Goal: Task Accomplishment & Management: Use online tool/utility

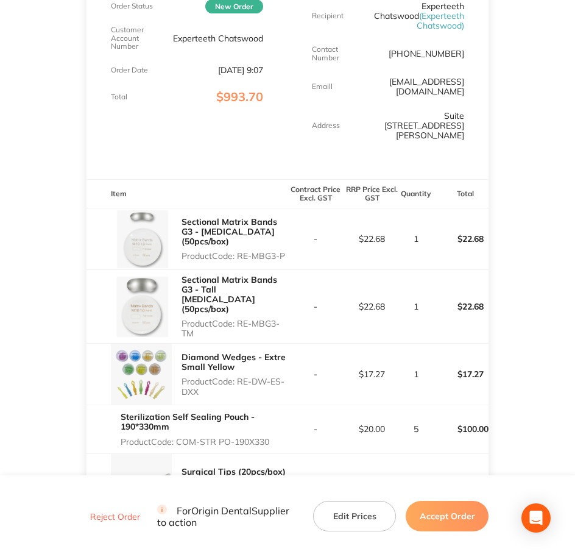
scroll to position [228, 0]
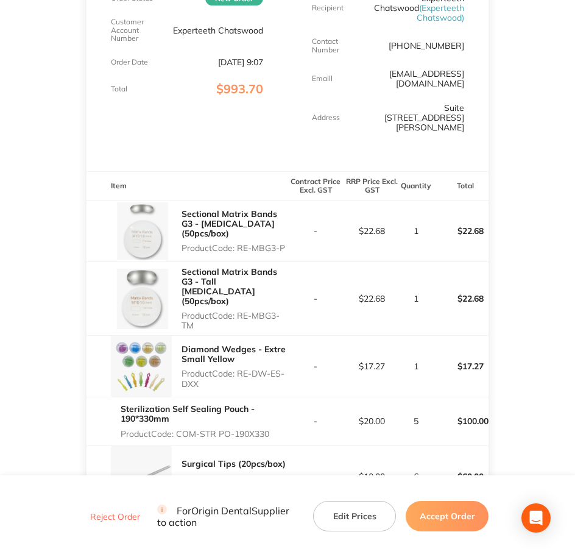
drag, startPoint x: 239, startPoint y: 229, endPoint x: 287, endPoint y: 227, distance: 47.6
click at [287, 243] on p "Product Code: RE-MBG3-P" at bounding box center [235, 248] width 106 height 10
copy p "RE-MBG3-P"
drag, startPoint x: 240, startPoint y: 287, endPoint x: 249, endPoint y: 296, distance: 12.9
click at [249, 311] on p "Product Code: RE-MBG3-TM" at bounding box center [235, 320] width 106 height 19
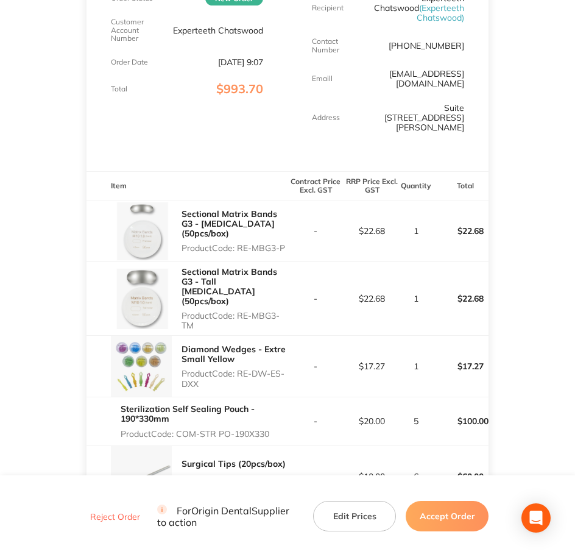
copy p "RE-MBG3-TM"
drag, startPoint x: 180, startPoint y: 344, endPoint x: 211, endPoint y: 353, distance: 32.2
click at [211, 353] on div "Diamond Wedges - Extre Small Yellow Product Code: RE-DW-ES-DXX" at bounding box center [187, 366] width 201 height 61
copy p "Product Code: RE-DW-ES-DXX"
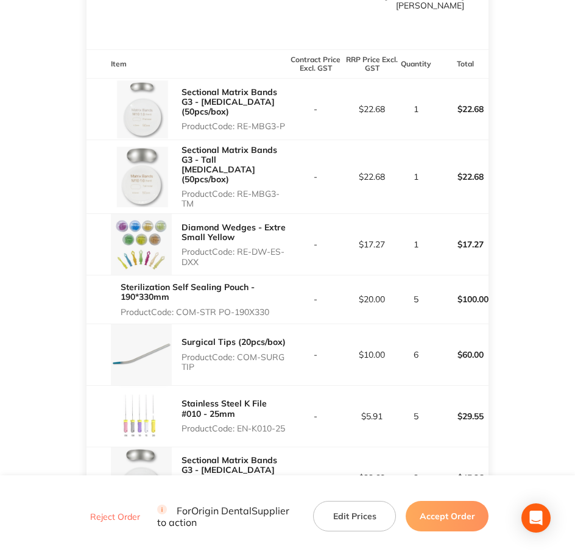
scroll to position [381, 0]
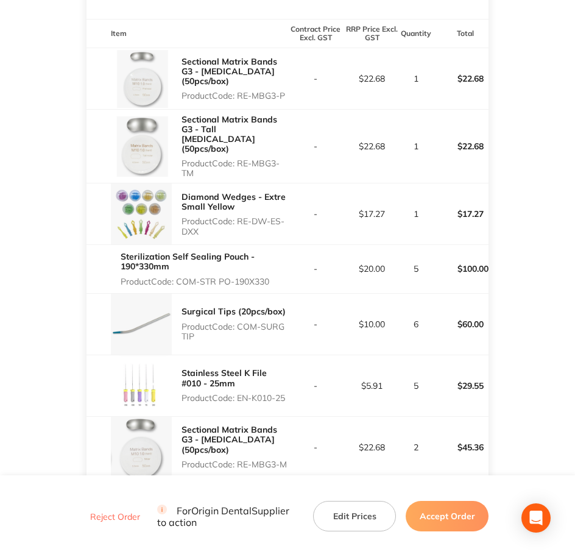
drag, startPoint x: 177, startPoint y: 250, endPoint x: 272, endPoint y: 256, distance: 94.6
click at [272, 256] on div "Sterilization Self Sealing Pouch - 190*330mm Product Code: COM-STR PO-190X330" at bounding box center [204, 269] width 167 height 44
copy p "COM-STR PO-190X330"
drag, startPoint x: 239, startPoint y: 295, endPoint x: 255, endPoint y: 305, distance: 18.9
click at [255, 322] on p "Product Code: COM-SURG TIP" at bounding box center [235, 331] width 106 height 19
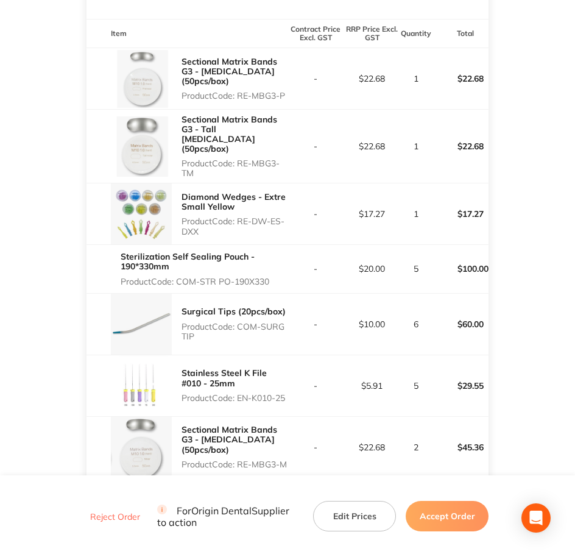
copy p "COM-SURG TIP"
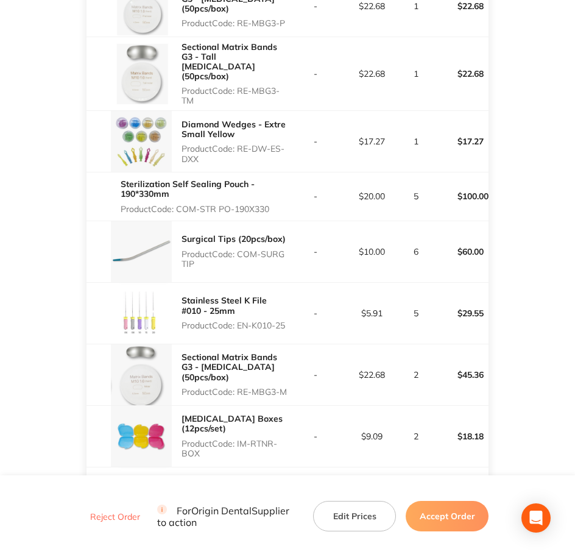
scroll to position [457, 0]
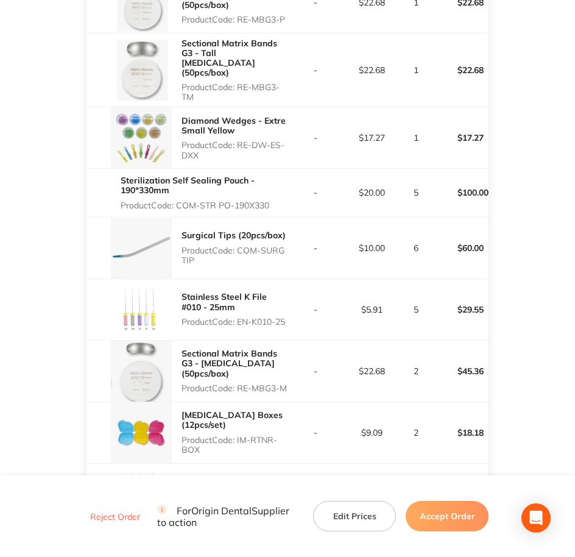
drag, startPoint x: 238, startPoint y: 286, endPoint x: 269, endPoint y: 297, distance: 32.4
click at [269, 317] on p "Product Code: EN-K010-25" at bounding box center [235, 322] width 106 height 10
copy p "EN-K010-25"
drag, startPoint x: 239, startPoint y: 347, endPoint x: 277, endPoint y: 358, distance: 39.2
click at [277, 383] on p "Product Code: RE-MBG3-M" at bounding box center [235, 388] width 106 height 10
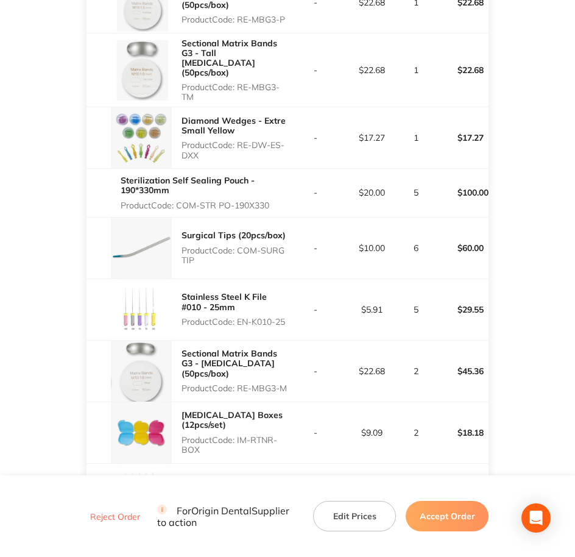
copy p "RE-MBG3-M"
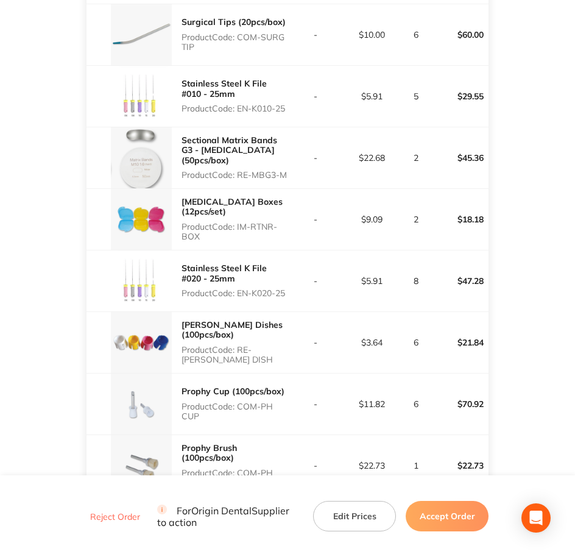
scroll to position [685, 0]
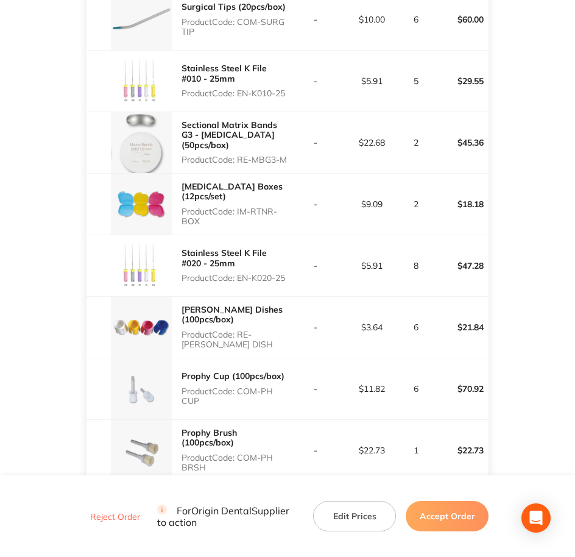
drag, startPoint x: 239, startPoint y: 178, endPoint x: 253, endPoint y: 192, distance: 20.2
click at [253, 207] on p "Product Code: IM-RTNR-BOX" at bounding box center [235, 216] width 106 height 19
copy p "IM-RTNR-BOX"
copy p "EN-K020-25"
drag, startPoint x: 239, startPoint y: 240, endPoint x: 254, endPoint y: 253, distance: 19.4
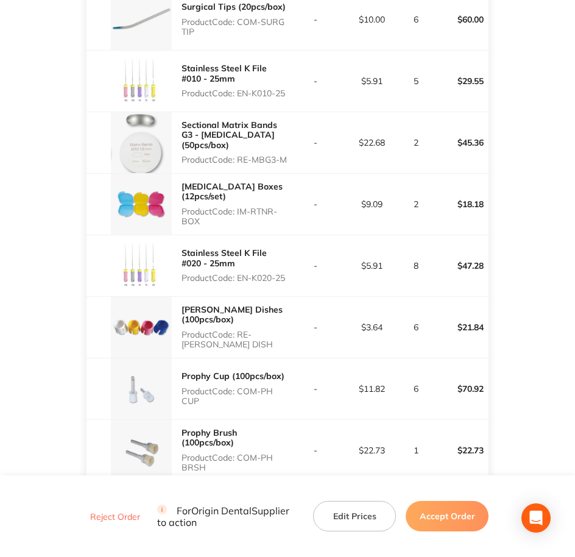
click at [254, 273] on p "Product Code: EN-K020-25" at bounding box center [235, 278] width 106 height 10
drag, startPoint x: 240, startPoint y: 306, endPoint x: 261, endPoint y: 318, distance: 24.0
click at [261, 330] on p "Product Code: RE-[PERSON_NAME] DISH" at bounding box center [235, 339] width 106 height 19
copy p "RE-[PERSON_NAME] DISH"
drag, startPoint x: 242, startPoint y: 365, endPoint x: 251, endPoint y: 375, distance: 13.4
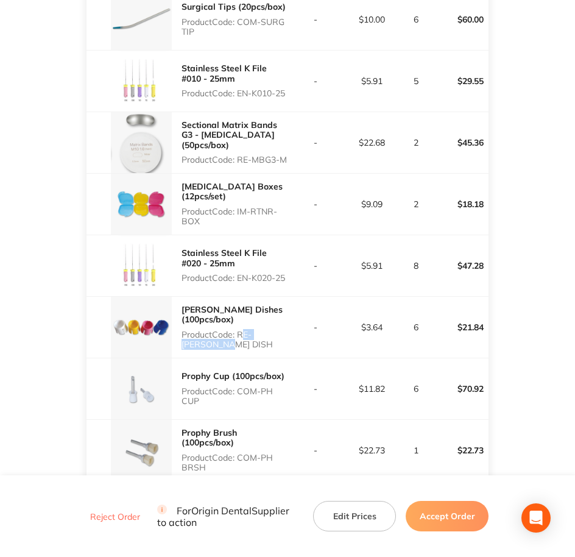
click at [251, 386] on p "Product Code: COM-PH CUP" at bounding box center [235, 395] width 106 height 19
click at [247, 386] on p "Product Code: COM-PH CUP" at bounding box center [235, 395] width 106 height 19
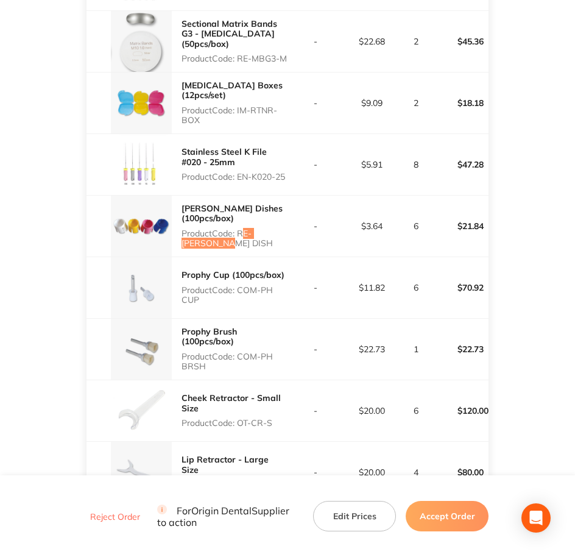
scroll to position [838, 0]
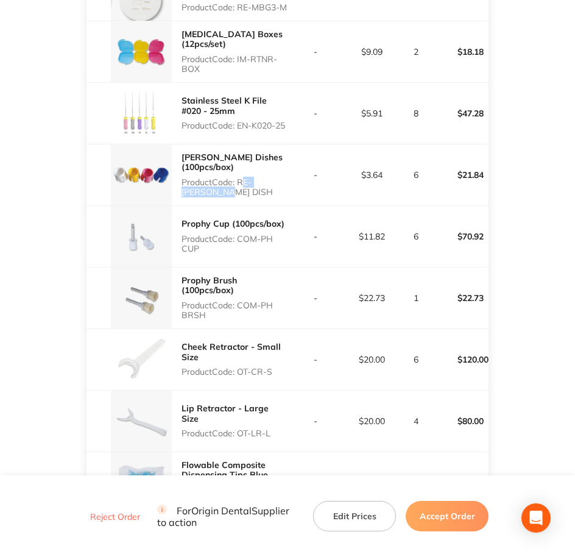
drag, startPoint x: 237, startPoint y: 278, endPoint x: 256, endPoint y: 287, distance: 21.3
click at [256, 300] on p "Product Code: COM-PH BRSH" at bounding box center [235, 309] width 106 height 19
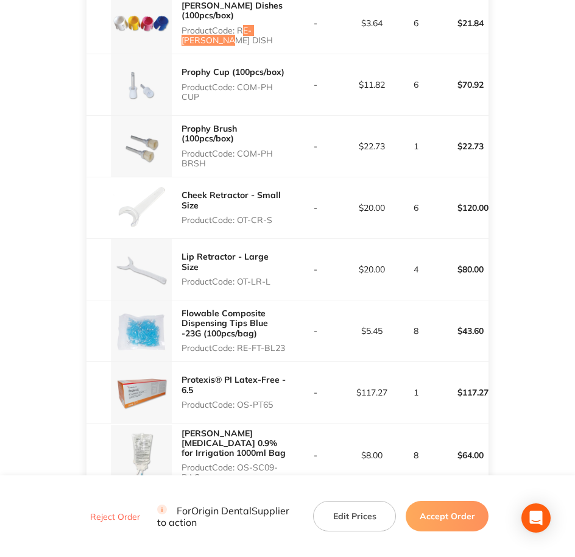
scroll to position [990, 0]
drag, startPoint x: 239, startPoint y: 189, endPoint x: 272, endPoint y: 191, distance: 32.3
click at [272, 214] on p "Product Code: OT-CR-S" at bounding box center [235, 219] width 106 height 10
drag, startPoint x: 238, startPoint y: 246, endPoint x: 272, endPoint y: 249, distance: 34.2
click at [272, 276] on p "Product Code: OT-LR-L" at bounding box center [235, 281] width 106 height 10
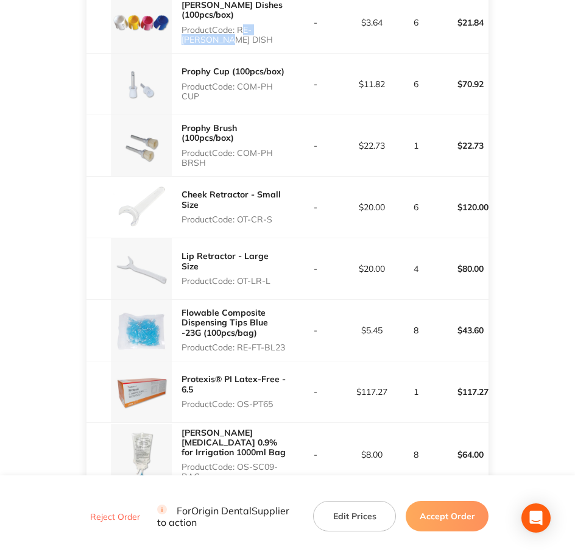
drag, startPoint x: 239, startPoint y: 319, endPoint x: 286, endPoint y: 323, distance: 47.1
click at [286, 323] on div "Flowable Composite Dispensing Tips Blue -23G (100pcs/bag) Product Code: RE-FT-B…" at bounding box center [235, 330] width 106 height 54
drag, startPoint x: 239, startPoint y: 378, endPoint x: 278, endPoint y: 377, distance: 39.0
click at [278, 399] on p "Product Code: OS-PT65" at bounding box center [235, 404] width 106 height 10
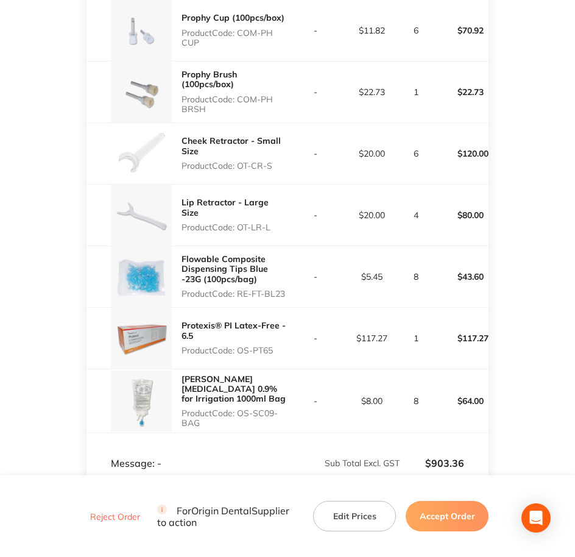
scroll to position [1142, 0]
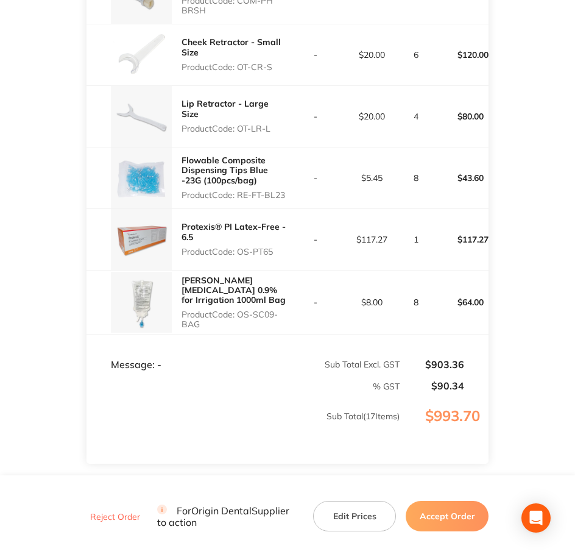
drag, startPoint x: 239, startPoint y: 286, endPoint x: 264, endPoint y: 299, distance: 28.6
click at [264, 309] on p "Product Code: OS-SC09-BAG" at bounding box center [235, 318] width 106 height 19
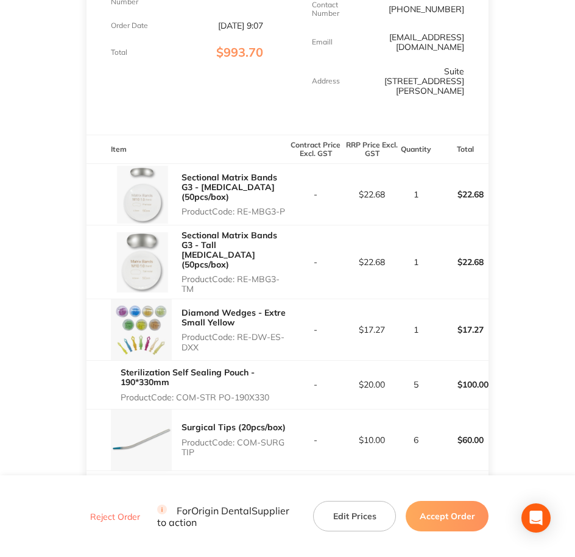
scroll to position [0, 0]
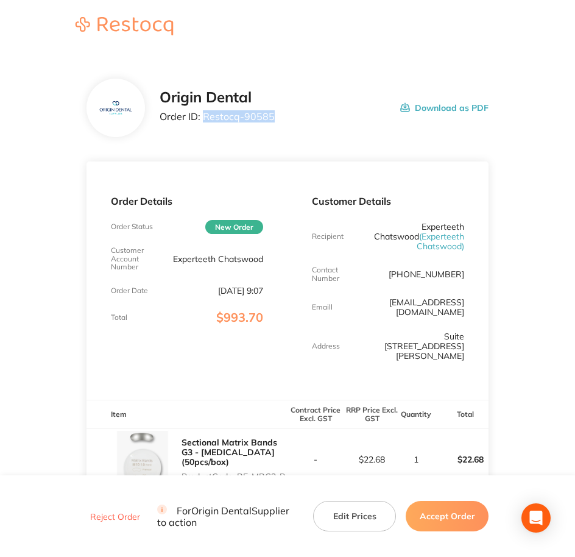
drag, startPoint x: 283, startPoint y: 107, endPoint x: 202, endPoint y: 125, distance: 82.9
click at [202, 125] on div "Origin Dental Order ID: Restocq- 90585 Download as PDF" at bounding box center [325, 108] width 330 height 38
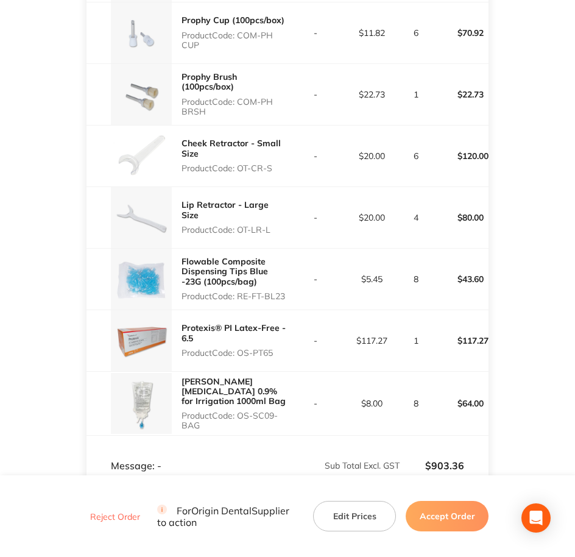
scroll to position [1066, 0]
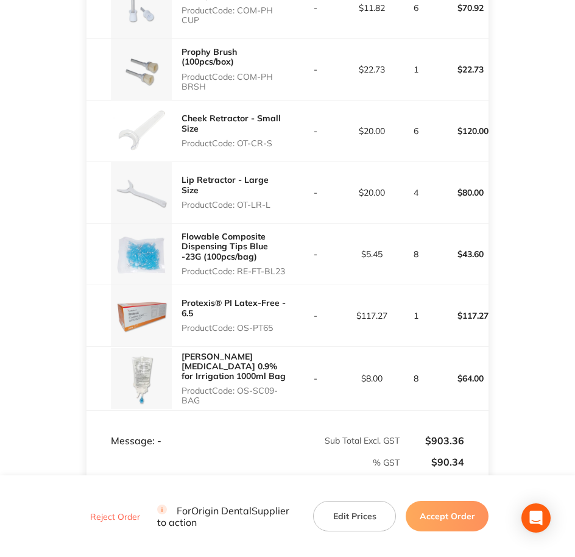
click at [475, 516] on button "Accept Order" at bounding box center [447, 516] width 83 height 30
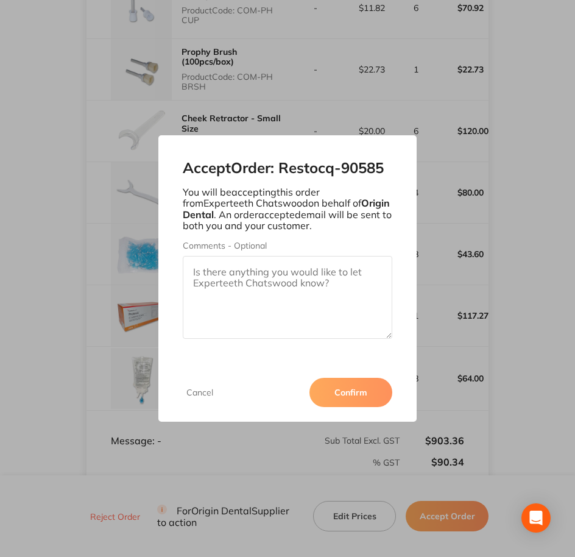
click at [356, 316] on textarea "Comments - Optional" at bounding box center [288, 297] width 210 height 83
paste textarea "SO-00000943"
type textarea "SO-00000943"
click at [370, 399] on button "Confirm" at bounding box center [350, 392] width 83 height 29
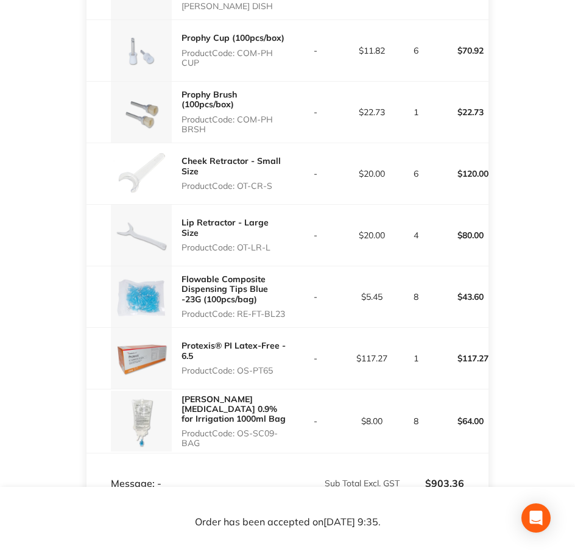
scroll to position [838, 0]
